Goal: Task Accomplishment & Management: Use online tool/utility

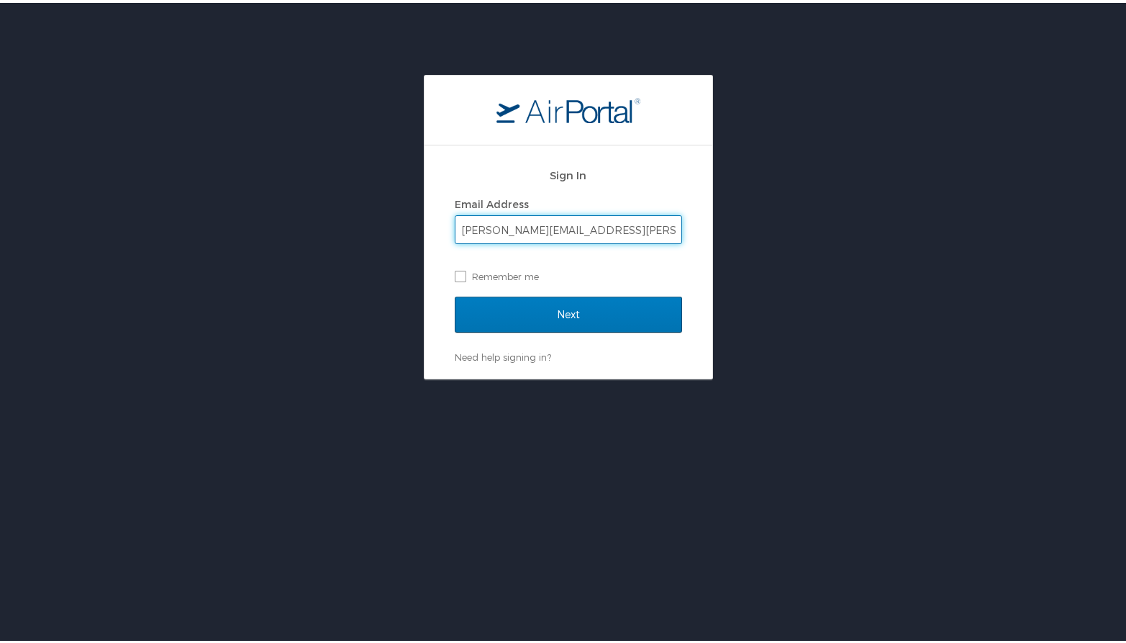
type input "[PERSON_NAME][EMAIL_ADDRESS][PERSON_NAME][DOMAIN_NAME]"
click at [563, 311] on input "Next" at bounding box center [568, 312] width 227 height 36
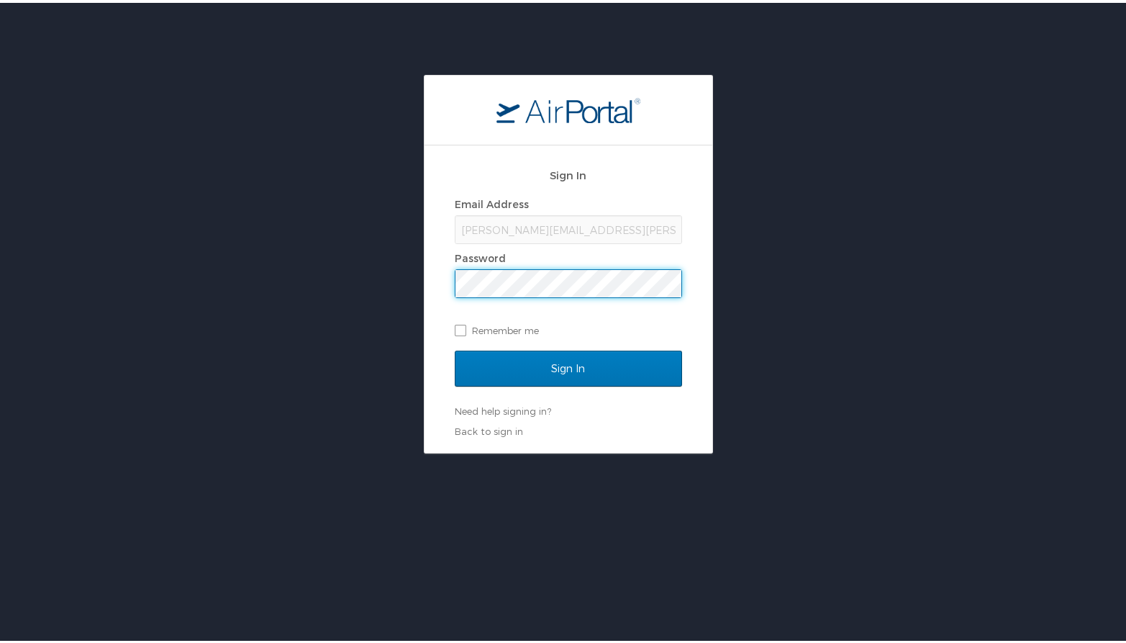
click at [563, 365] on input "Sign In" at bounding box center [568, 366] width 227 height 36
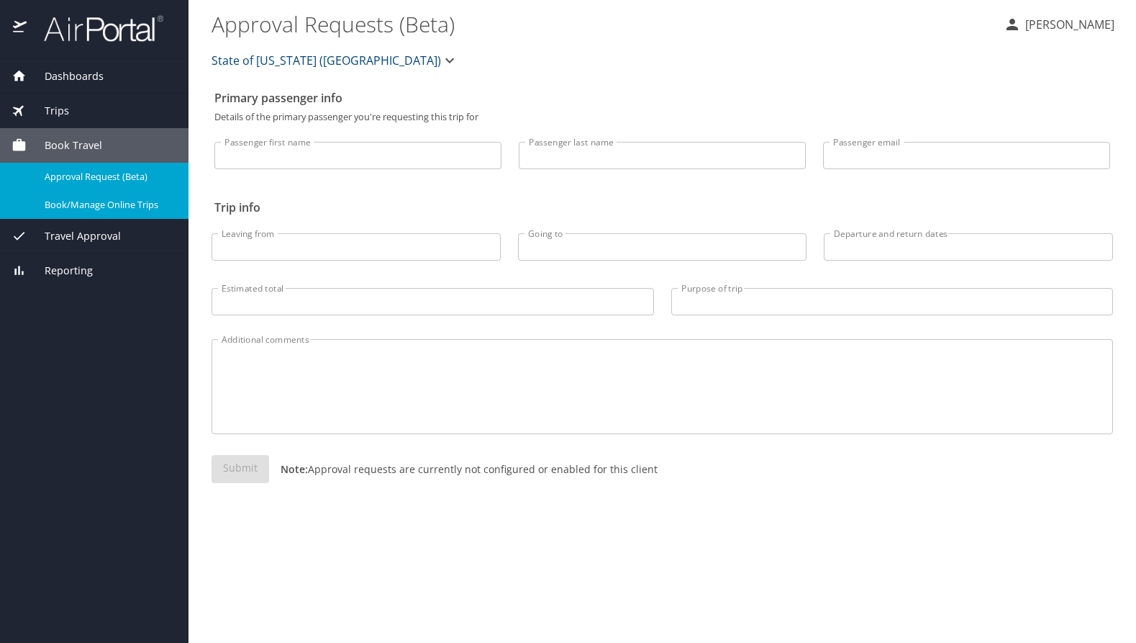
click at [75, 209] on span "Book/Manage Online Trips" at bounding box center [108, 205] width 127 height 14
